Goal: Task Accomplishment & Management: Manage account settings

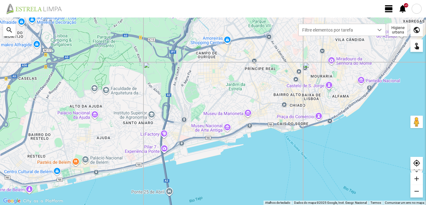
click at [388, 8] on span "view_day" at bounding box center [388, 8] width 9 height 9
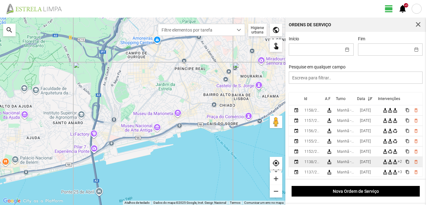
scroll to position [31, 0]
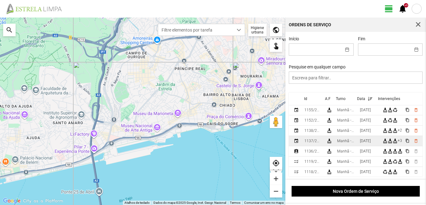
click at [363, 140] on div "13/08/2025" at bounding box center [365, 141] width 11 height 4
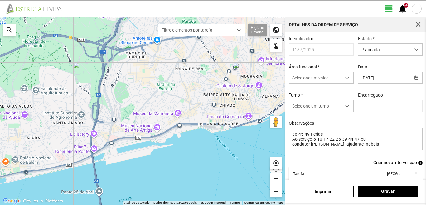
type input "Marco Ferreira"
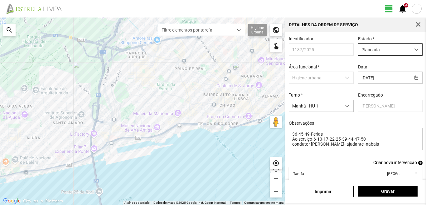
click at [379, 45] on span "Planeada" at bounding box center [384, 50] width 52 height 12
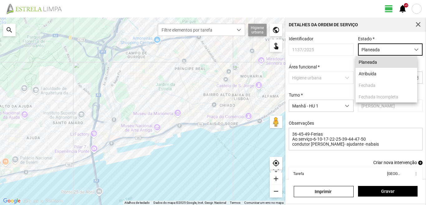
scroll to position [3, 28]
click at [374, 74] on li "Atribuída" at bounding box center [387, 74] width 62 height 12
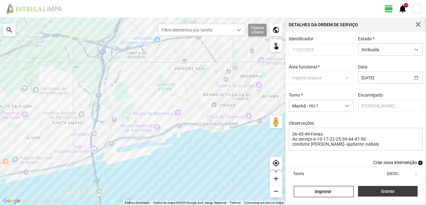
click at [387, 189] on span "Gravar" at bounding box center [387, 190] width 53 height 5
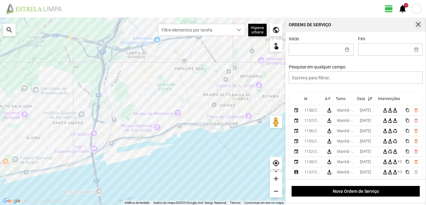
click at [416, 23] on span "button" at bounding box center [419, 25] width 6 height 6
